Goal: Check status: Check status

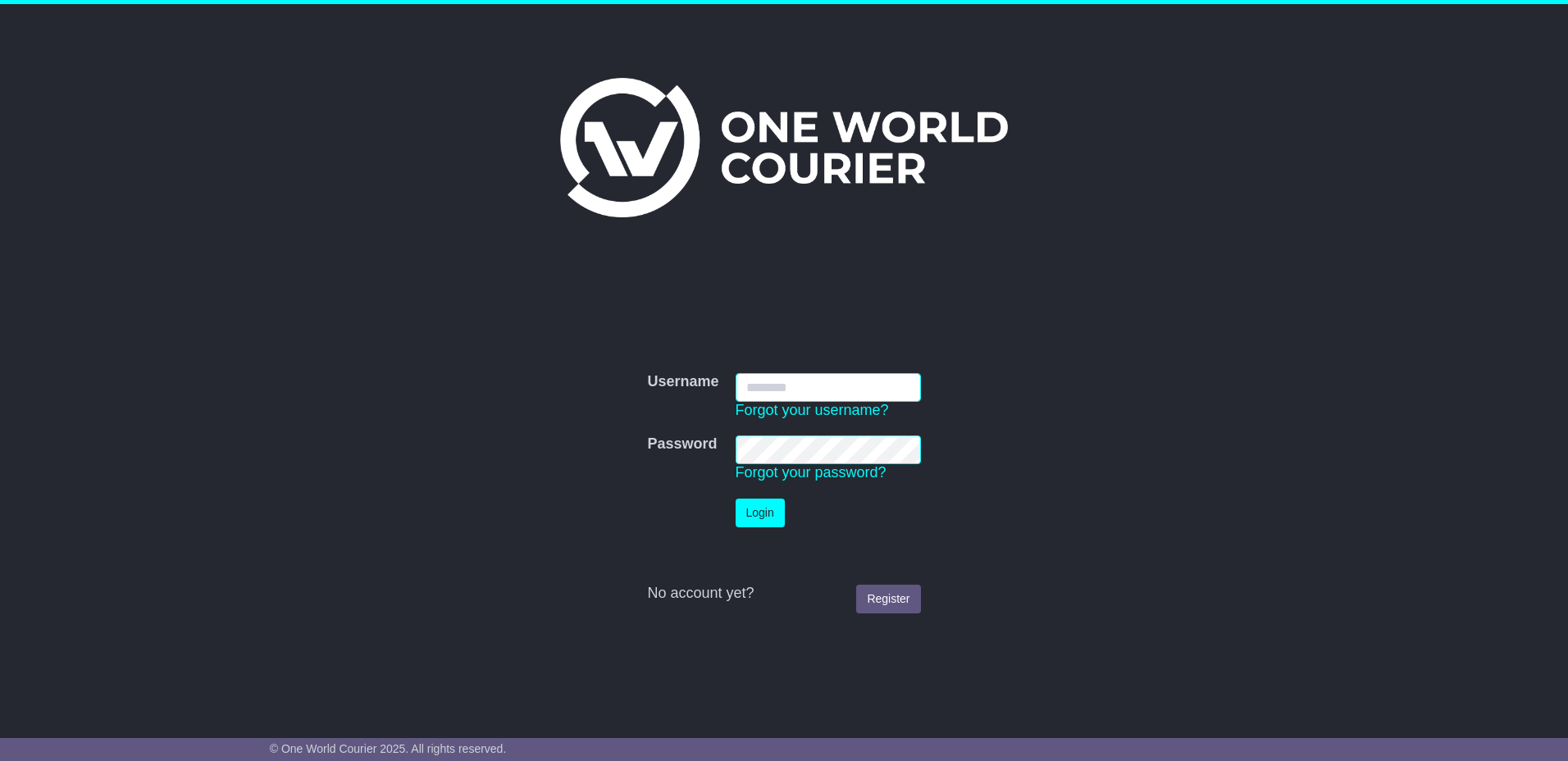
type input "*********"
click at [740, 518] on button "Login" at bounding box center [760, 513] width 49 height 28
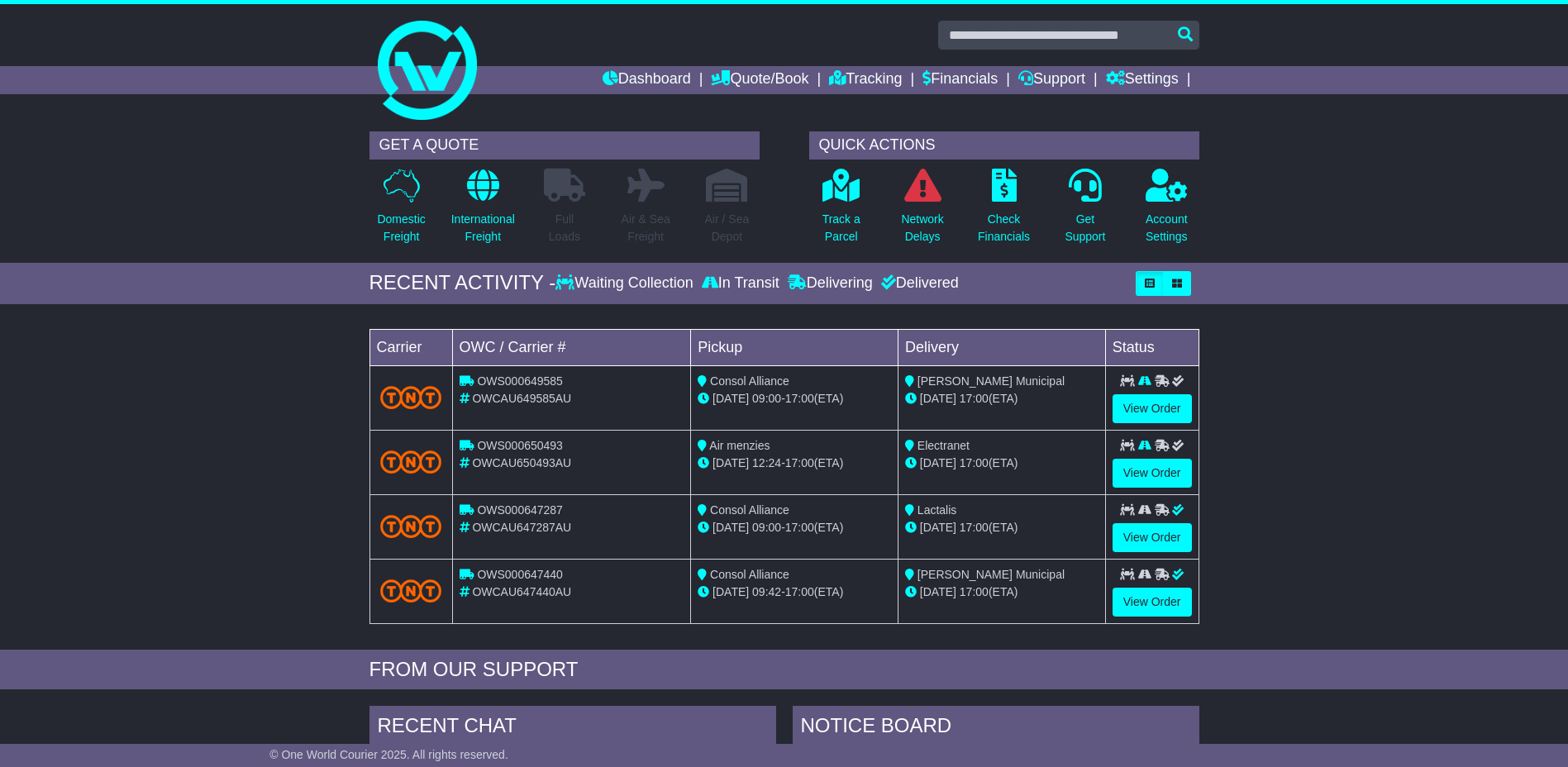
click at [80, 375] on div "Loading... No bookings found Carrier OWC / Carrier # Pickup Delivery Status OWS…" at bounding box center [784, 481] width 1568 height 338
click at [1144, 407] on link "View Order" at bounding box center [1152, 409] width 79 height 29
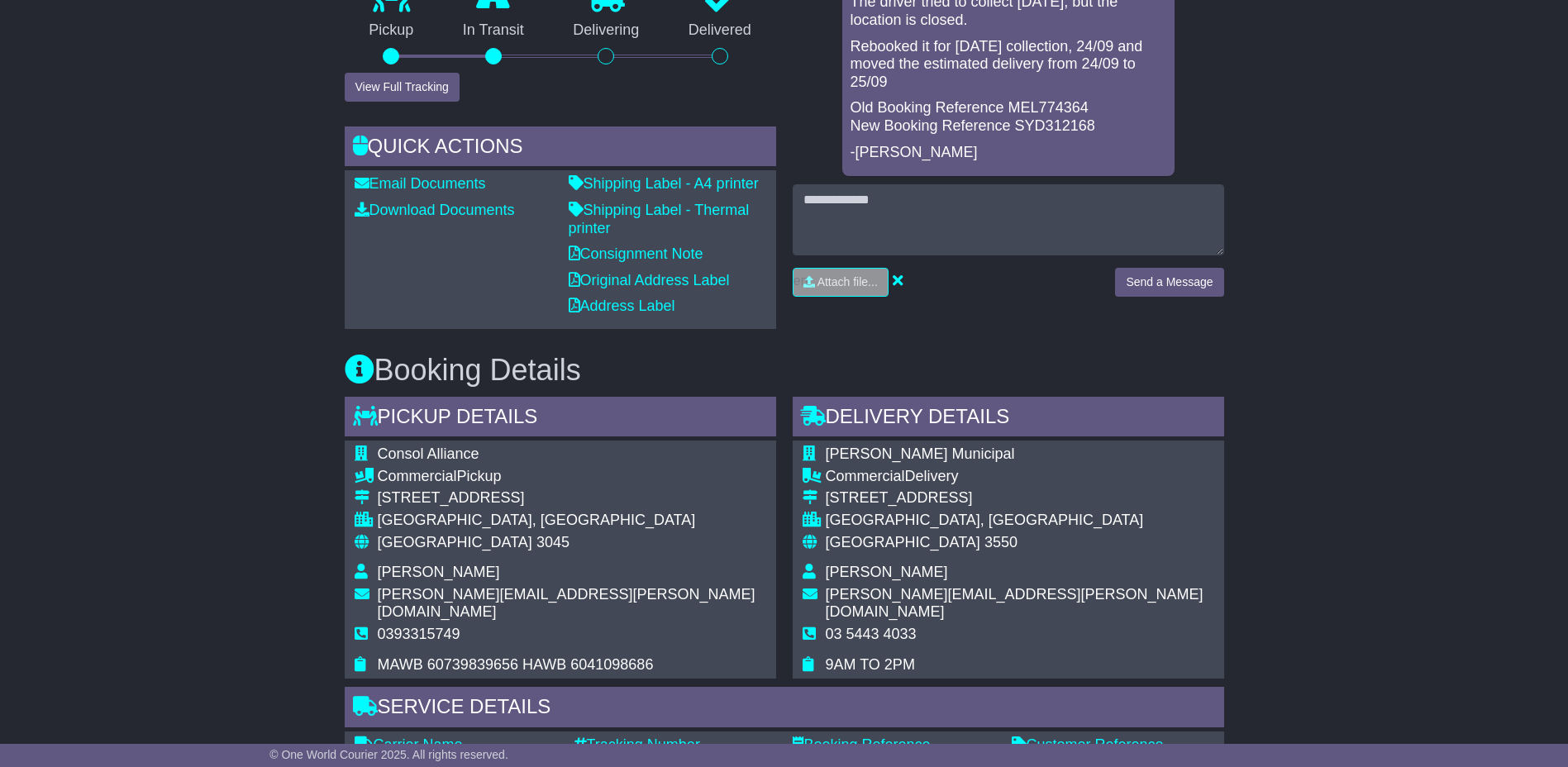
scroll to position [166, 0]
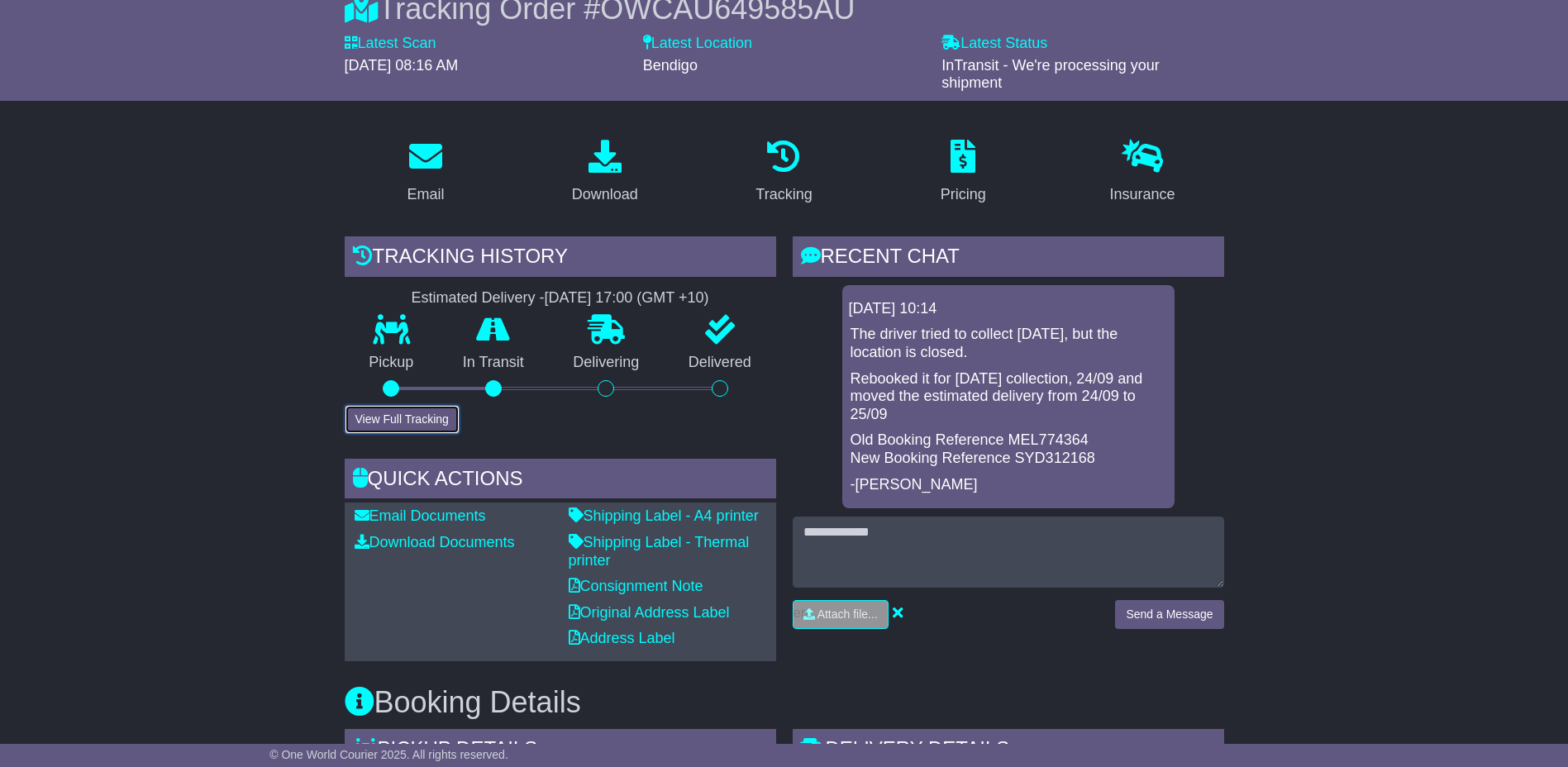
click at [378, 427] on button "View Full Tracking" at bounding box center [402, 420] width 115 height 29
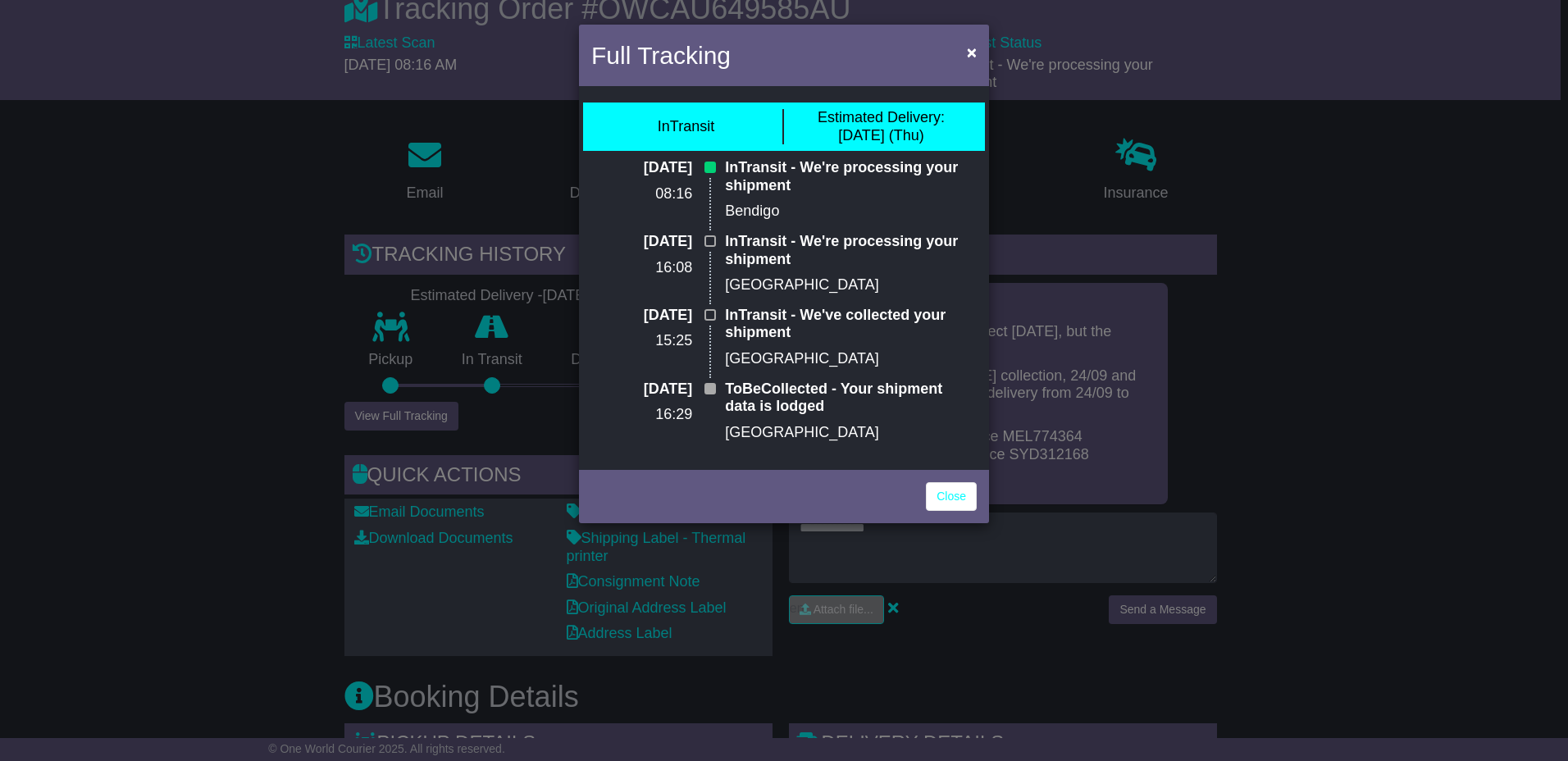
drag, startPoint x: 724, startPoint y: 162, endPoint x: 772, endPoint y: 186, distance: 53.7
click at [780, 192] on div "InTransit - We're processing your shipment Bendigo" at bounding box center [850, 196] width 268 height 74
click at [178, 377] on div "Full Tracking × InTransit Estimated Delivery: [DATE] (Thu) [DATE] 08:16 InTrans…" at bounding box center [784, 380] width 1568 height 761
